Goal: Task Accomplishment & Management: Manage account settings

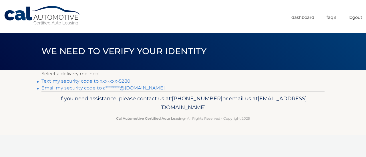
click at [121, 81] on link "Text my security code to xxx-xxx-5280" at bounding box center [85, 81] width 89 height 5
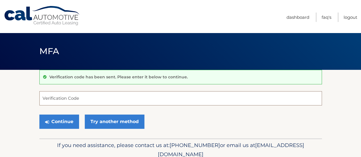
click at [64, 96] on input "Verification Code" at bounding box center [180, 98] width 283 height 14
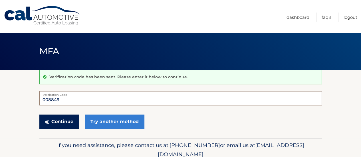
type input "008849"
click at [57, 120] on button "Continue" at bounding box center [59, 122] width 40 height 14
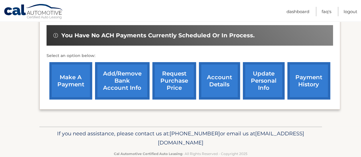
scroll to position [184, 0]
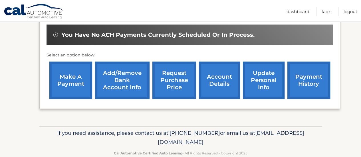
click at [221, 81] on link "account details" at bounding box center [219, 80] width 41 height 37
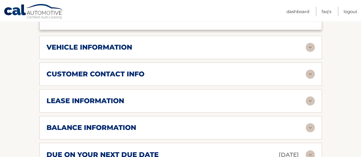
scroll to position [271, 0]
click at [314, 127] on img at bounding box center [310, 127] width 9 height 9
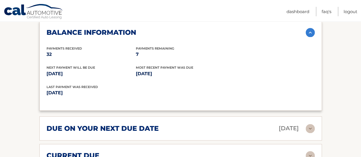
scroll to position [350, 0]
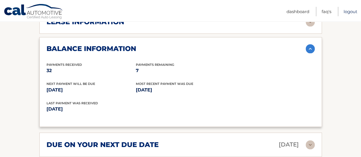
click at [350, 11] on link "Logout" at bounding box center [351, 11] width 14 height 9
